Goal: Information Seeking & Learning: Check status

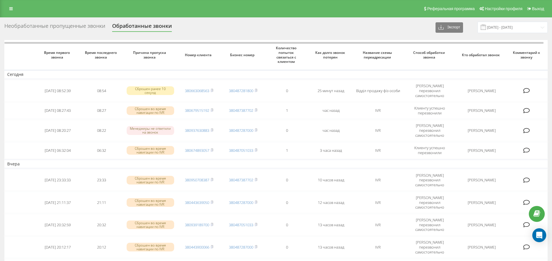
click at [95, 23] on div "Необработанные пропущенные звонки" at bounding box center [54, 27] width 101 height 9
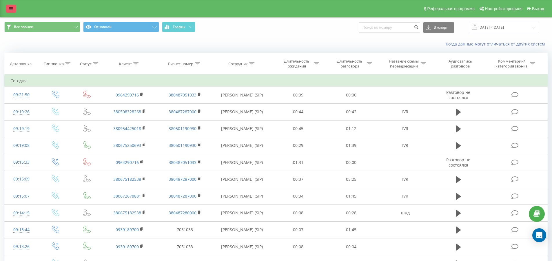
click at [10, 8] on icon at bounding box center [10, 9] width 3 height 4
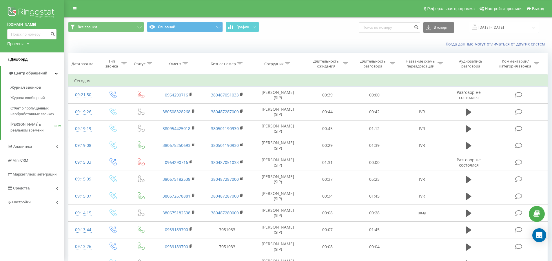
click at [19, 59] on span "Дашборд" at bounding box center [18, 59] width 17 height 4
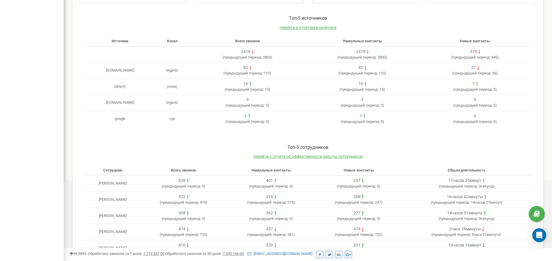
scroll to position [186, 0]
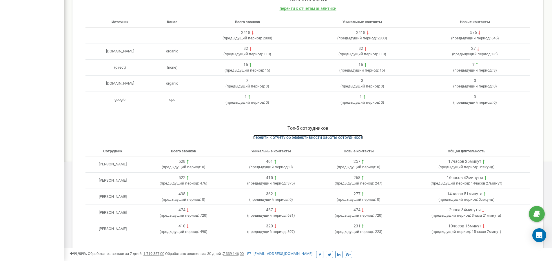
click at [291, 137] on span "перейти к отчету об эффективности работы сотрудников" at bounding box center [308, 137] width 110 height 5
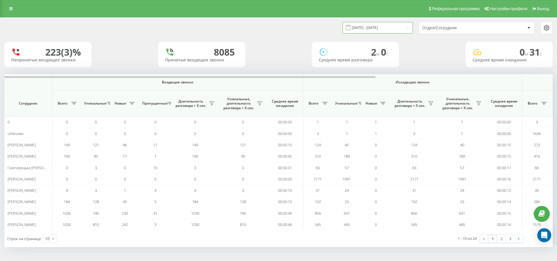
click at [410, 26] on input "19.07.2025 - 19.08.2025" at bounding box center [378, 27] width 70 height 11
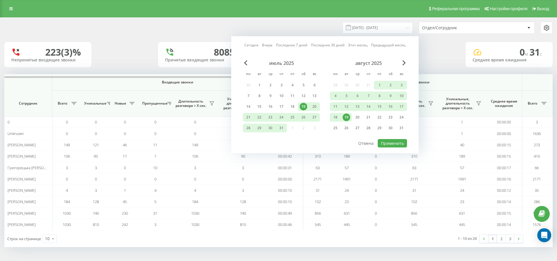
click at [346, 118] on div "19" at bounding box center [347, 118] width 8 height 8
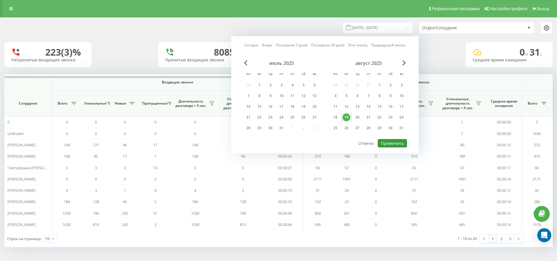
click at [393, 143] on button "Применить" at bounding box center [392, 143] width 29 height 8
type input "19.08.2025 - 19.08.2025"
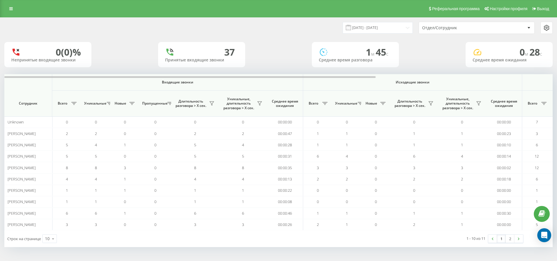
click at [528, 28] on icon at bounding box center [528, 28] width 3 height 2
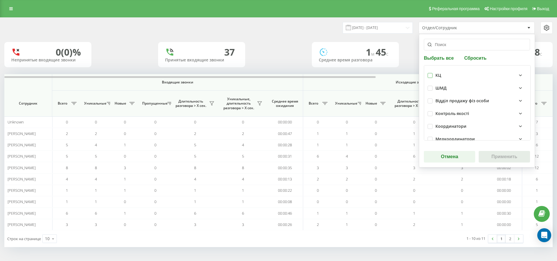
click at [431, 73] on label at bounding box center [429, 73] width 5 height 0
checkbox input "true"
click at [508, 154] on button "Применить" at bounding box center [504, 157] width 51 height 12
